Goal: Check status: Check status

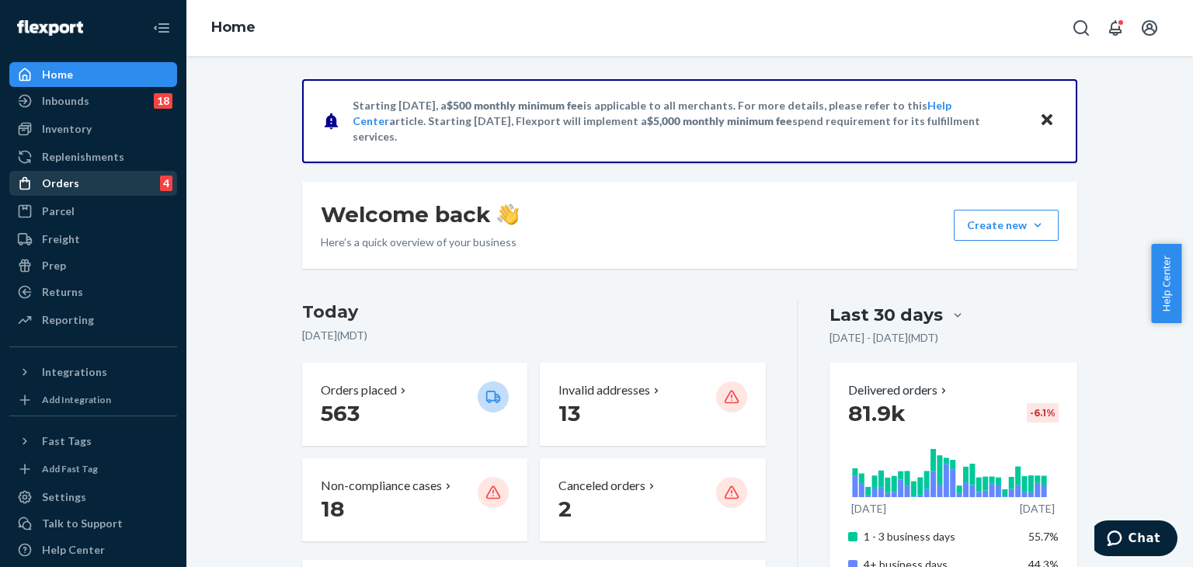
click at [110, 186] on div "Orders 4" at bounding box center [93, 183] width 165 height 22
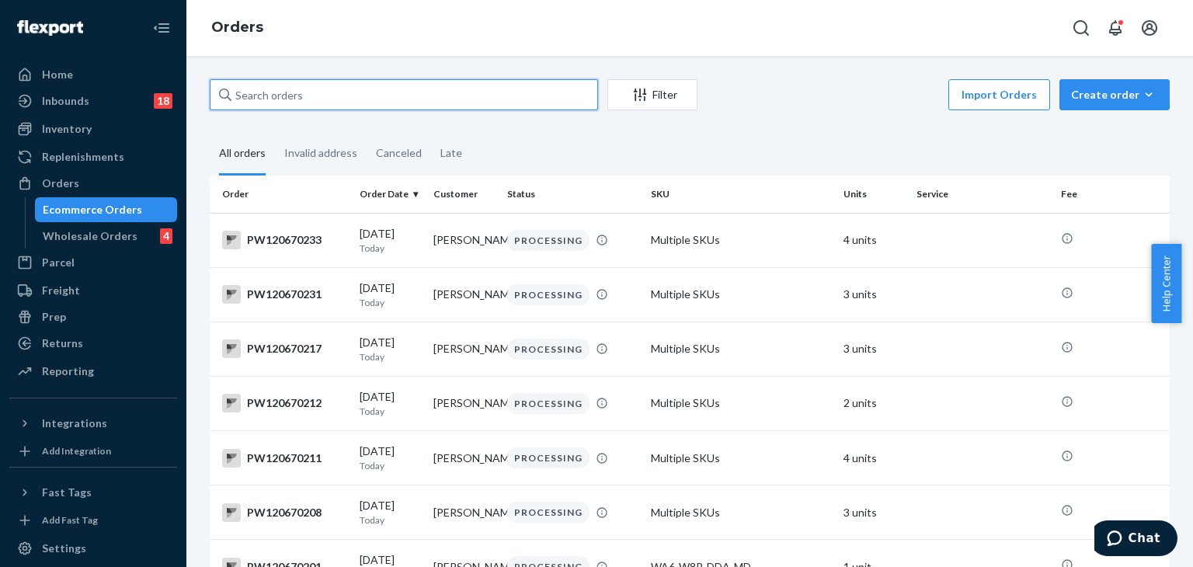
paste input "pw120609624"
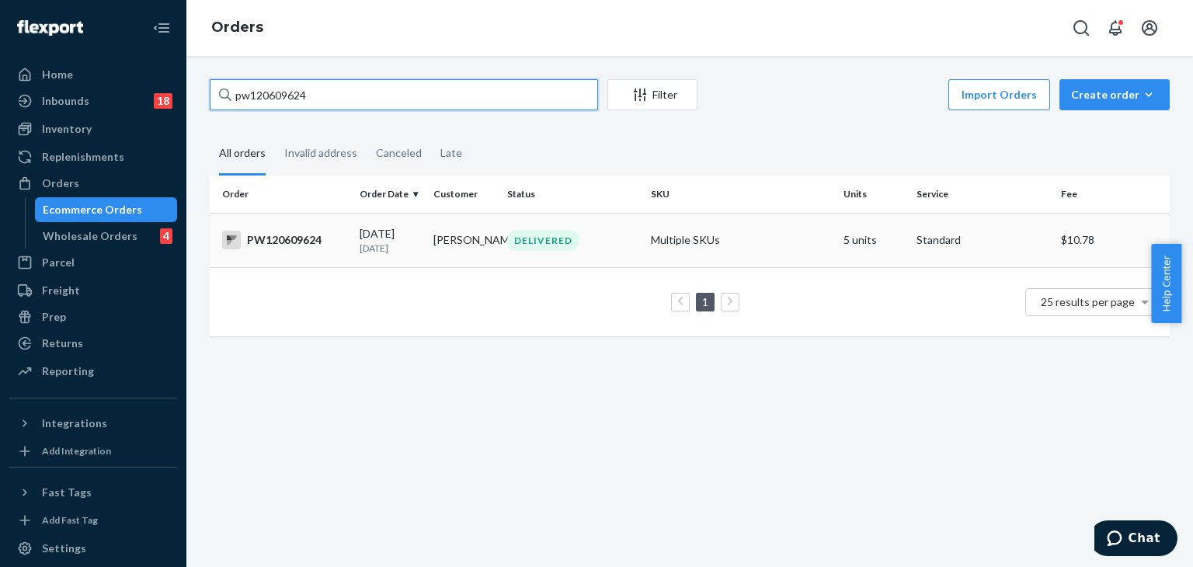
type input "pw120609624"
click at [541, 249] on div "DELIVERED" at bounding box center [543, 240] width 72 height 21
